Goal: Task Accomplishment & Management: Manage account settings

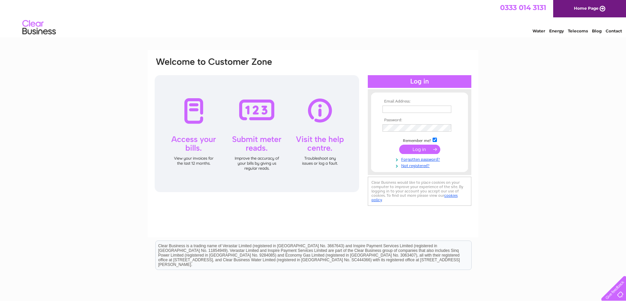
click at [398, 107] on input "text" at bounding box center [416, 109] width 69 height 7
type input "[EMAIL_ADDRESS][DOMAIN_NAME]"
click at [422, 148] on input "submit" at bounding box center [419, 149] width 41 height 9
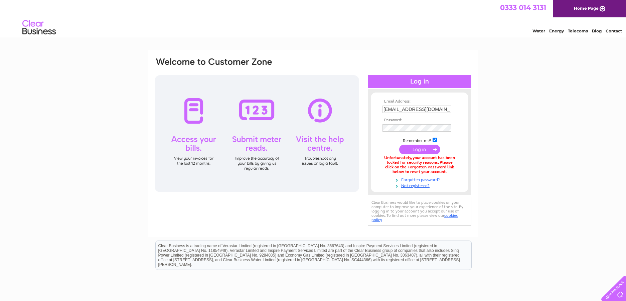
click at [413, 178] on link "Forgotten password?" at bounding box center [420, 179] width 76 height 6
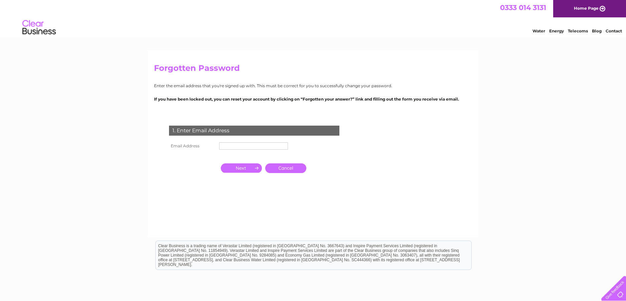
click at [225, 144] on input "text" at bounding box center [253, 145] width 69 height 7
type input "[EMAIL_ADDRESS][DOMAIN_NAME]"
click at [242, 167] on input "button" at bounding box center [241, 167] width 41 height 9
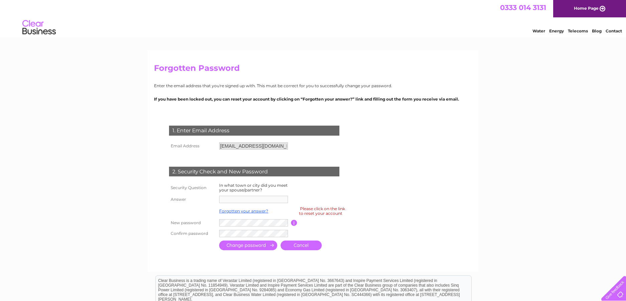
scroll to position [90, 0]
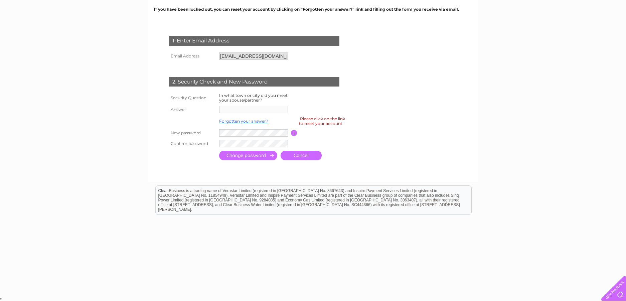
click at [254, 100] on label "In what town or city did you meet your spouse/partner?" at bounding box center [253, 98] width 68 height 10
click at [238, 98] on label "In what town or city did you meet your spouse/partner?" at bounding box center [253, 98] width 68 height 10
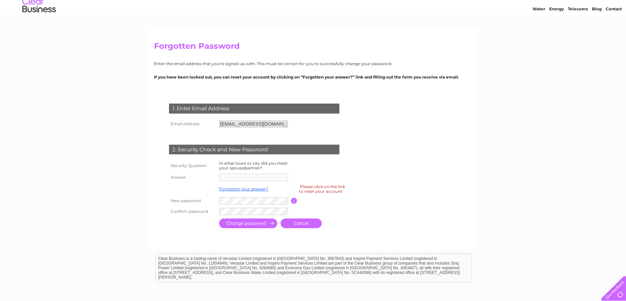
scroll to position [0, 0]
